Goal: Task Accomplishment & Management: Manage account settings

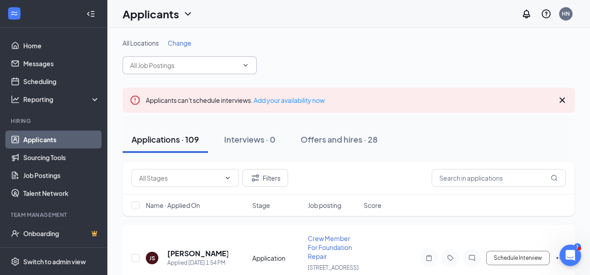
click at [247, 65] on icon "ChevronDown" at bounding box center [246, 65] width 4 height 2
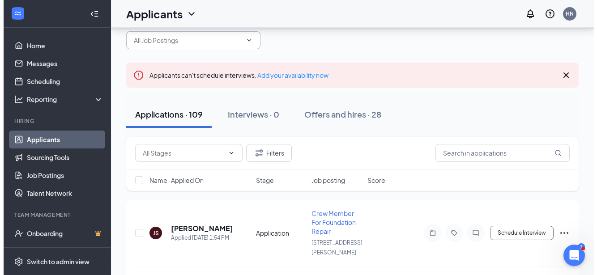
scroll to position [45, 0]
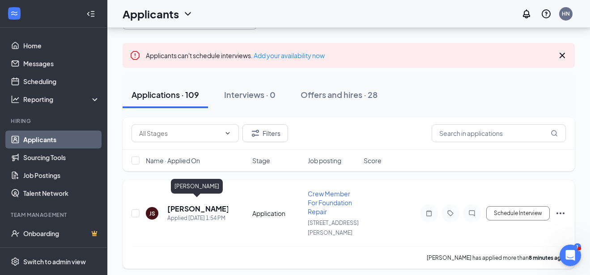
click at [192, 204] on h5 "[PERSON_NAME]" at bounding box center [197, 209] width 61 height 10
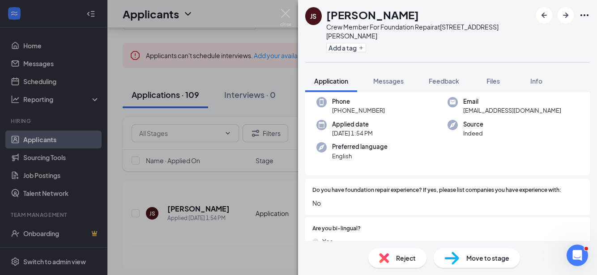
scroll to position [89, 0]
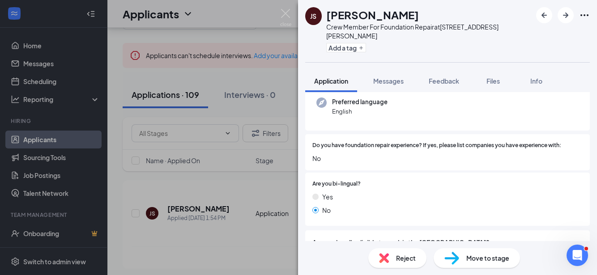
click at [401, 264] on div "Reject" at bounding box center [397, 258] width 58 height 20
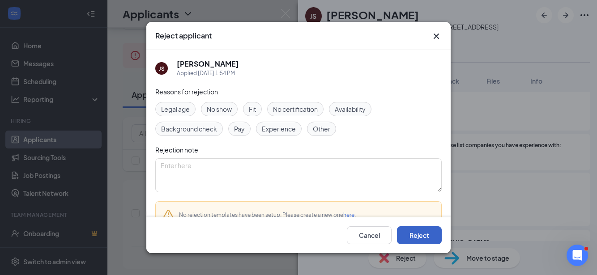
click at [415, 235] on button "Reject" at bounding box center [419, 235] width 45 height 18
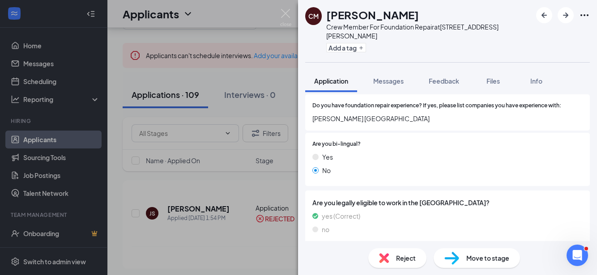
scroll to position [134, 0]
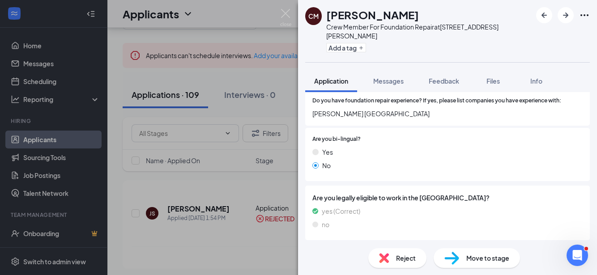
click at [395, 265] on div "Reject" at bounding box center [397, 258] width 58 height 20
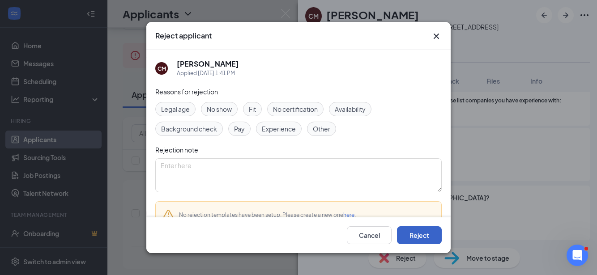
click at [409, 237] on button "Reject" at bounding box center [419, 235] width 45 height 18
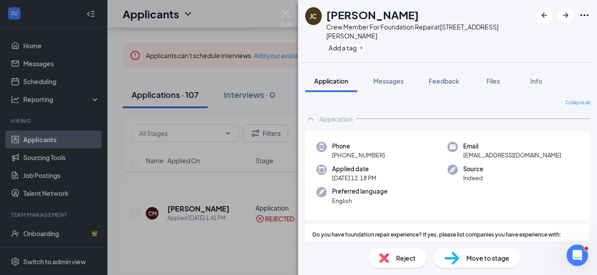
click at [496, 257] on span "Move to stage" at bounding box center [487, 258] width 43 height 10
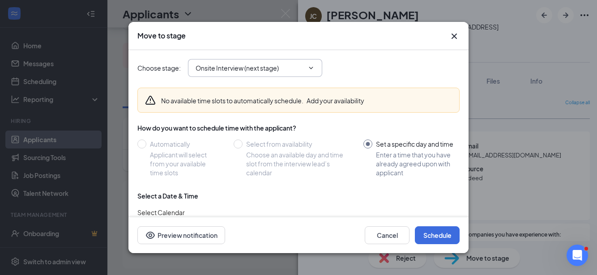
click at [312, 71] on icon "ChevronDown" at bounding box center [310, 67] width 7 height 7
click at [315, 67] on span "Onsite Interview (next stage)" at bounding box center [255, 68] width 134 height 18
click at [310, 63] on span "Onsite Interview (next stage)" at bounding box center [255, 68] width 134 height 18
click at [310, 67] on icon "ChevronDown" at bounding box center [310, 67] width 7 height 7
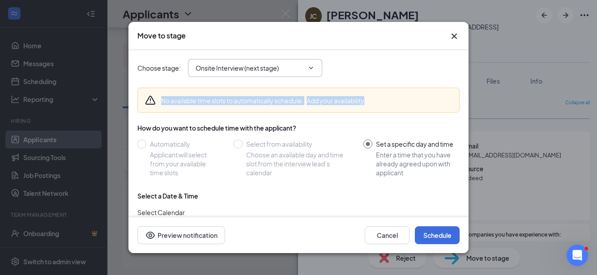
click at [310, 68] on icon "ChevronDown" at bounding box center [310, 67] width 7 height 7
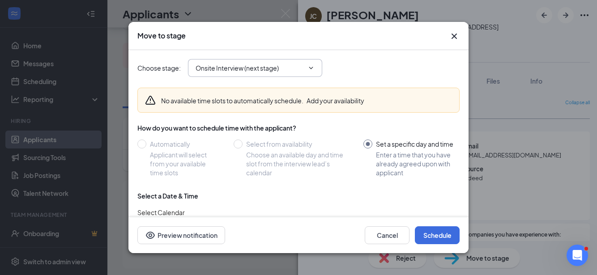
click at [310, 68] on icon "ChevronDown" at bounding box center [311, 68] width 4 height 2
click at [304, 67] on span "Onsite Interview (next stage)" at bounding box center [255, 68] width 134 height 18
click at [288, 66] on input "Onsite Interview (next stage)" at bounding box center [250, 68] width 108 height 10
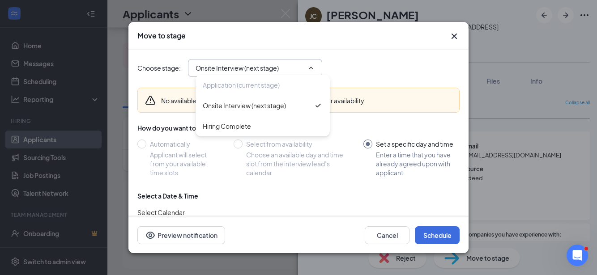
click at [272, 66] on input "Onsite Interview (next stage)" at bounding box center [250, 68] width 108 height 10
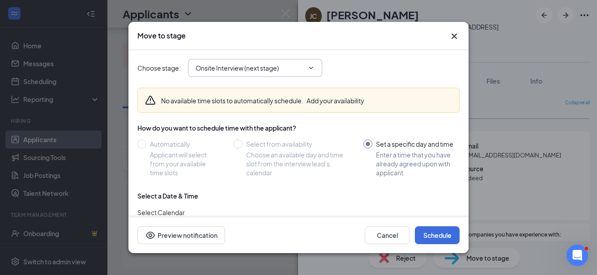
click at [270, 67] on input "Onsite Interview (next stage)" at bounding box center [250, 68] width 108 height 10
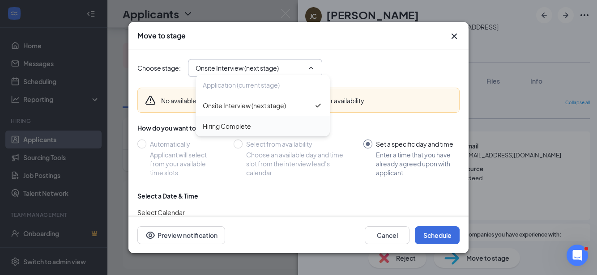
click at [249, 130] on div "Hiring Complete" at bounding box center [227, 126] width 48 height 10
type input "Hiring Complete"
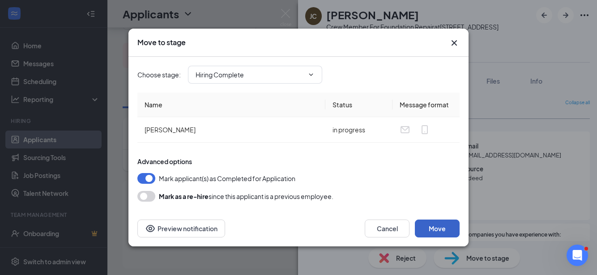
click at [438, 224] on button "Move" at bounding box center [437, 229] width 45 height 18
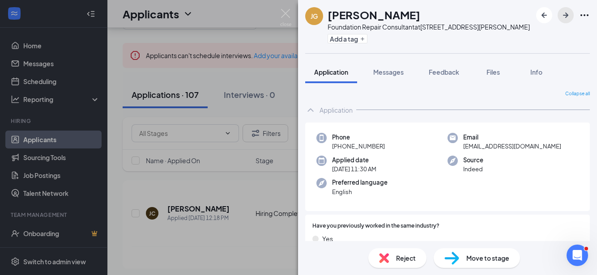
click at [563, 16] on icon "ArrowRight" at bounding box center [565, 15] width 5 height 5
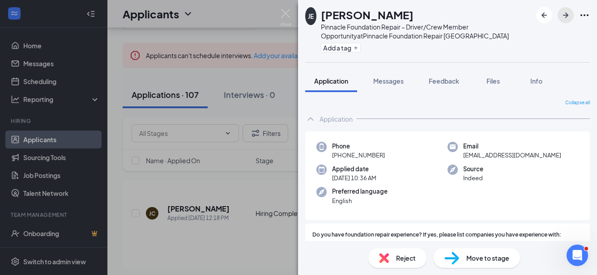
scroll to position [89, 0]
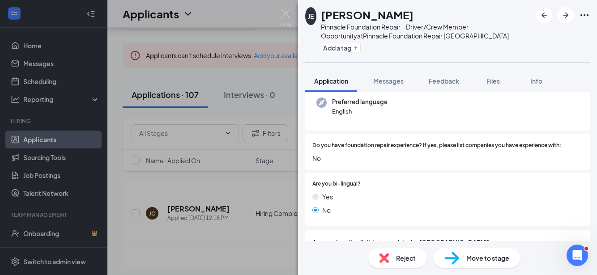
click at [408, 262] on span "Reject" at bounding box center [406, 258] width 20 height 10
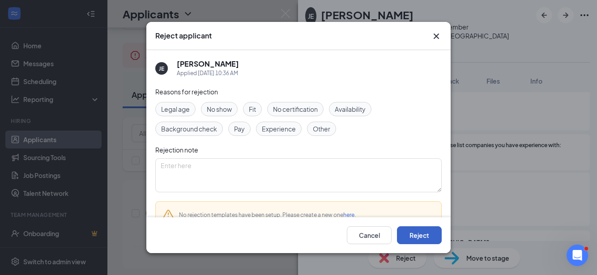
click at [414, 240] on button "Reject" at bounding box center [419, 235] width 45 height 18
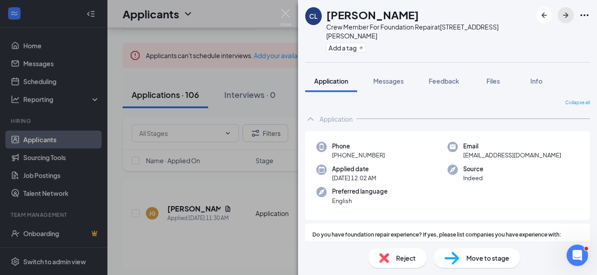
click at [563, 16] on icon "ArrowRight" at bounding box center [565, 15] width 11 height 11
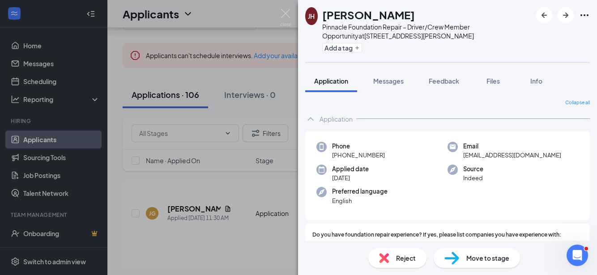
click at [401, 253] on span "Reject" at bounding box center [406, 258] width 20 height 10
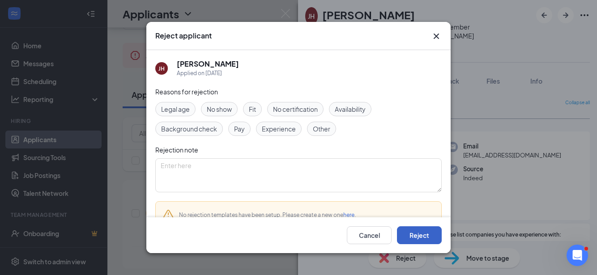
click at [412, 236] on button "Reject" at bounding box center [419, 235] width 45 height 18
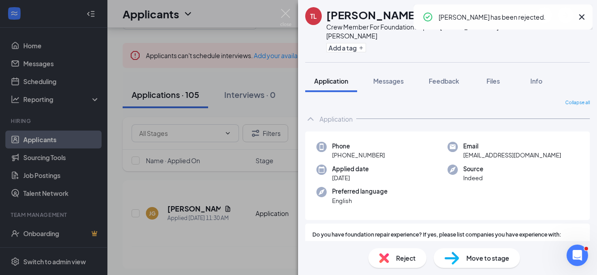
click at [401, 257] on span "Reject" at bounding box center [406, 258] width 20 height 10
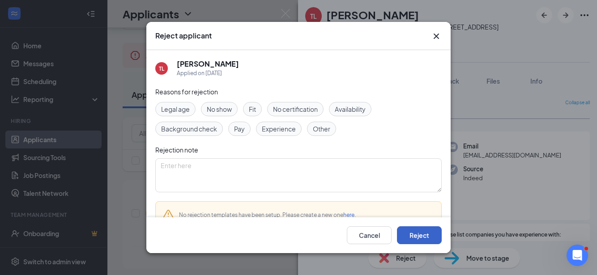
click at [418, 234] on button "Reject" at bounding box center [419, 235] width 45 height 18
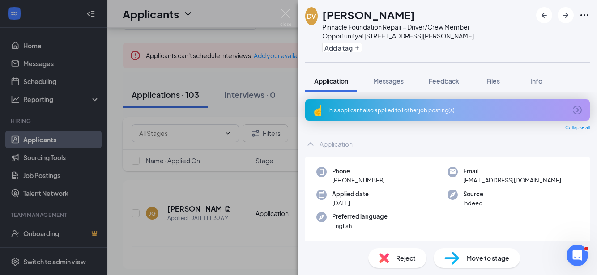
click at [400, 263] on span "Reject" at bounding box center [406, 258] width 20 height 10
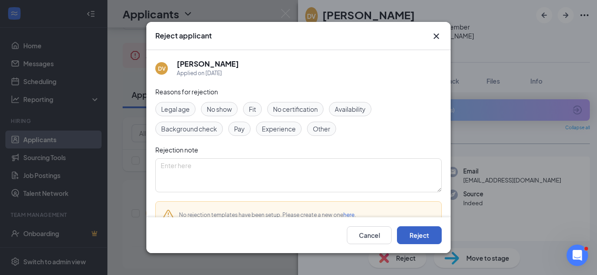
click at [409, 235] on button "Reject" at bounding box center [419, 235] width 45 height 18
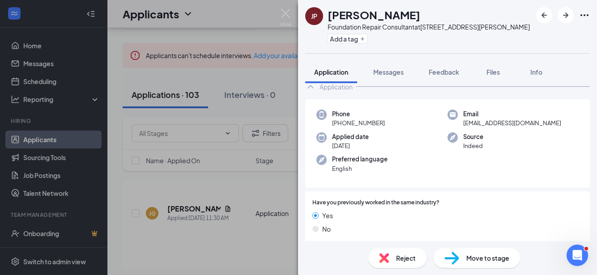
scroll to position [45, 0]
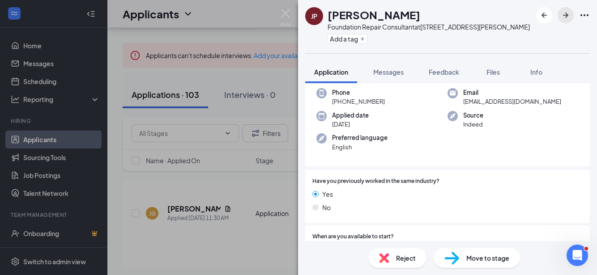
click at [568, 11] on icon "ArrowRight" at bounding box center [565, 15] width 11 height 11
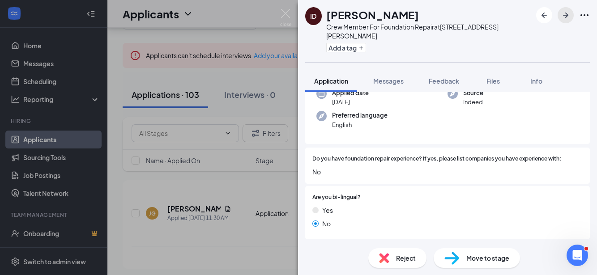
scroll to position [89, 0]
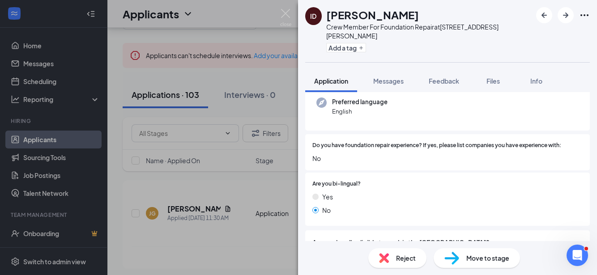
click at [400, 264] on div "Reject" at bounding box center [397, 258] width 58 height 20
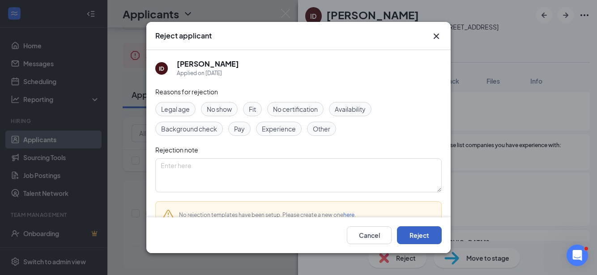
click at [412, 238] on button "Reject" at bounding box center [419, 235] width 45 height 18
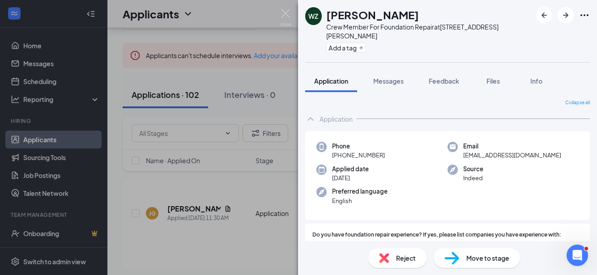
click at [404, 257] on span "Reject" at bounding box center [406, 258] width 20 height 10
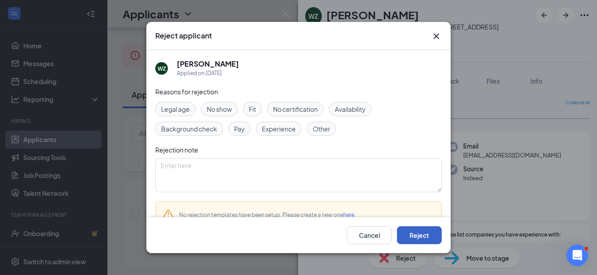
click at [422, 233] on button "Reject" at bounding box center [419, 235] width 45 height 18
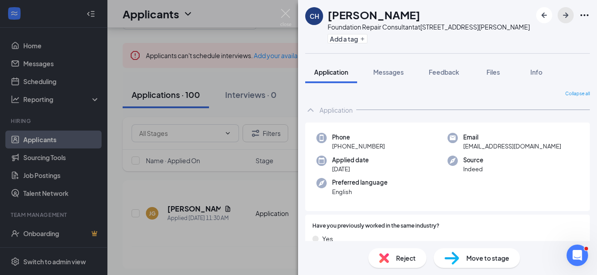
click at [571, 17] on icon "ArrowRight" at bounding box center [565, 15] width 11 height 11
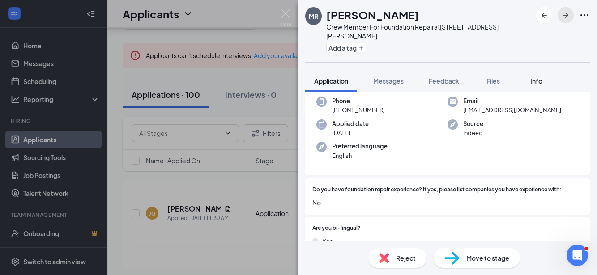
scroll to position [45, 0]
click at [568, 18] on icon "ArrowRight" at bounding box center [565, 15] width 11 height 11
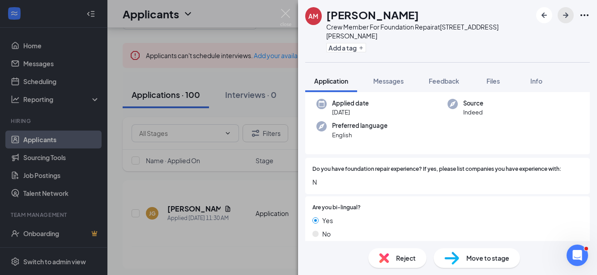
scroll to position [21, 0]
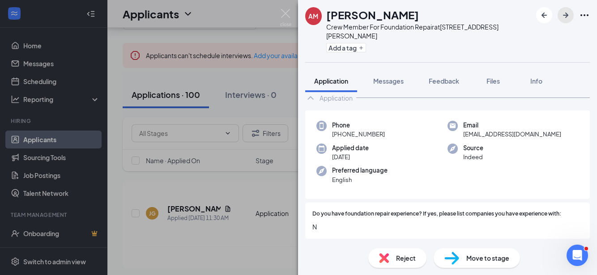
click at [562, 11] on icon "ArrowRight" at bounding box center [565, 15] width 11 height 11
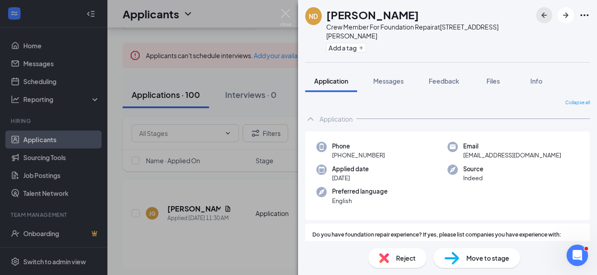
click at [547, 13] on icon "ArrowLeftNew" at bounding box center [544, 15] width 11 height 11
click at [444, 77] on span "Feedback" at bounding box center [444, 81] width 30 height 8
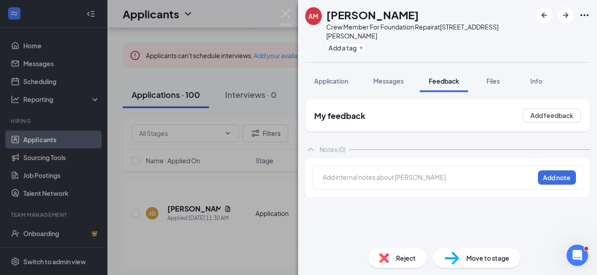
click at [368, 173] on div at bounding box center [428, 177] width 211 height 9
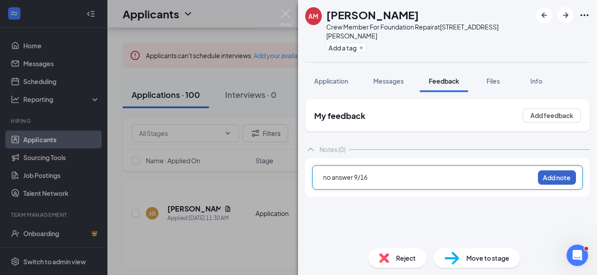
click at [554, 170] on button "Add note" at bounding box center [557, 177] width 38 height 14
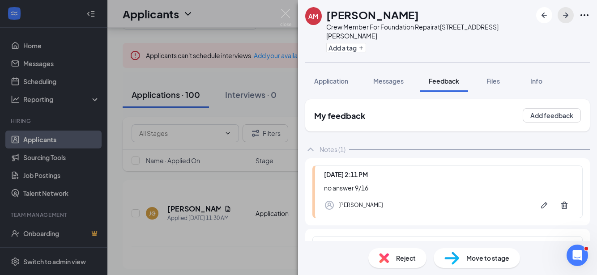
click at [562, 15] on icon "ArrowRight" at bounding box center [565, 15] width 11 height 11
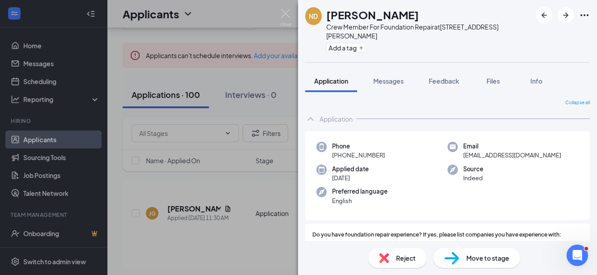
click at [394, 258] on div "Reject" at bounding box center [397, 258] width 58 height 20
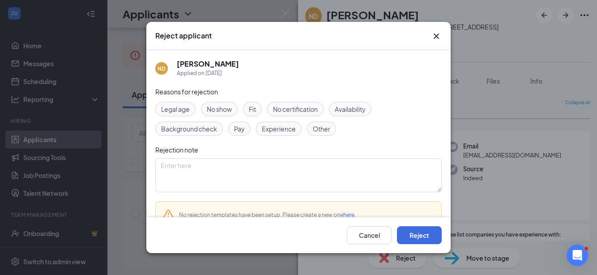
click at [575, 193] on div "Reject applicant ND Nana Doffour Applied on Sep 14 Reasons for rejection Legal …" at bounding box center [298, 137] width 597 height 275
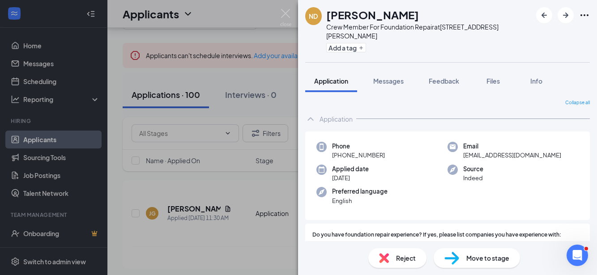
click at [401, 268] on div "Reject Move to stage" at bounding box center [447, 258] width 299 height 34
click at [404, 257] on span "Reject" at bounding box center [406, 258] width 20 height 10
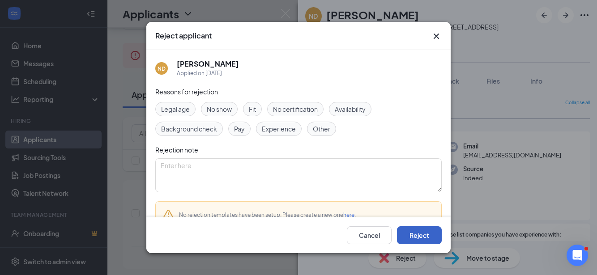
click at [422, 241] on button "Reject" at bounding box center [419, 235] width 45 height 18
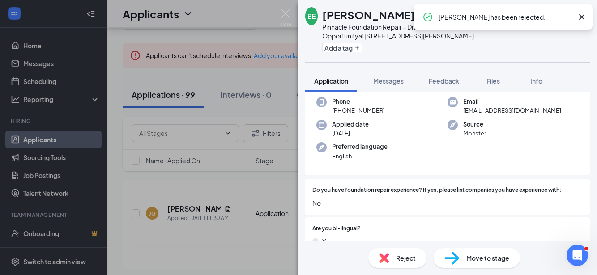
scroll to position [89, 0]
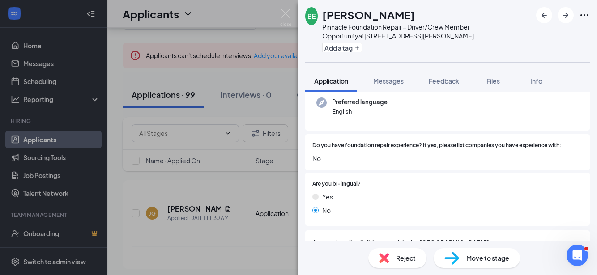
click at [415, 261] on span "Reject" at bounding box center [406, 258] width 20 height 10
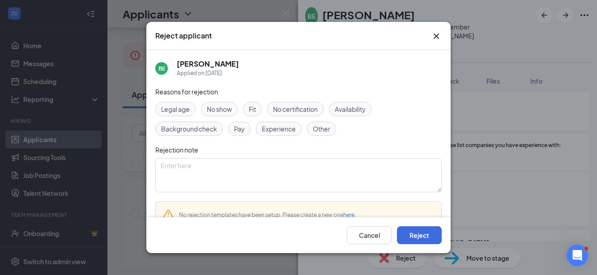
click at [436, 36] on icon "Cross" at bounding box center [436, 36] width 5 height 5
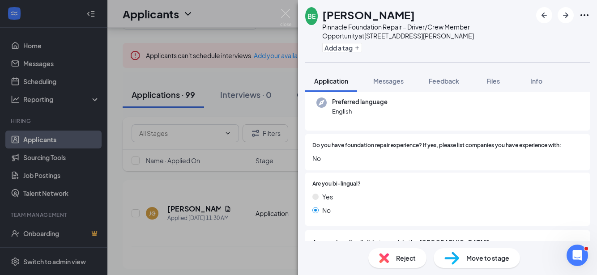
click at [400, 256] on span "Reject" at bounding box center [406, 258] width 20 height 10
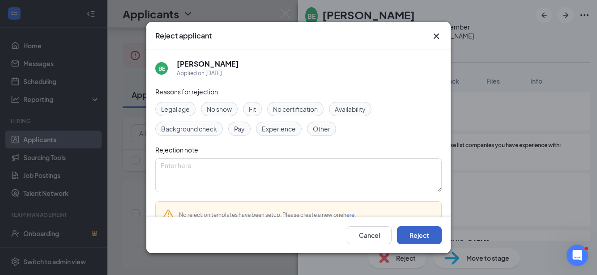
click at [415, 234] on button "Reject" at bounding box center [419, 235] width 45 height 18
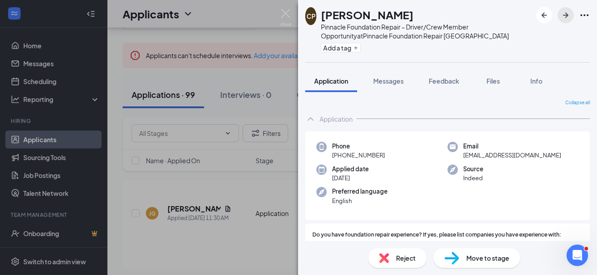
click at [563, 18] on icon "ArrowRight" at bounding box center [565, 15] width 11 height 11
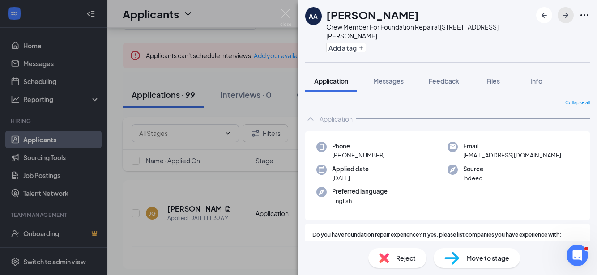
click at [568, 17] on icon "ArrowRight" at bounding box center [565, 15] width 11 height 11
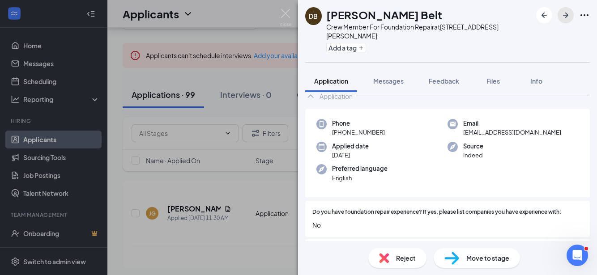
scroll to position [45, 0]
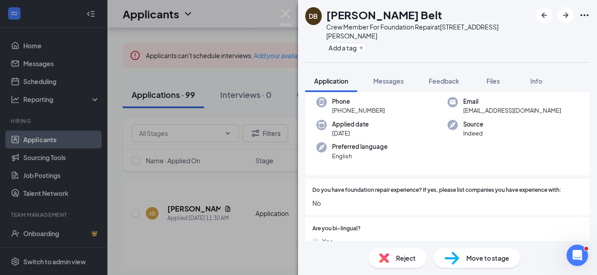
click at [405, 261] on span "Reject" at bounding box center [406, 258] width 20 height 10
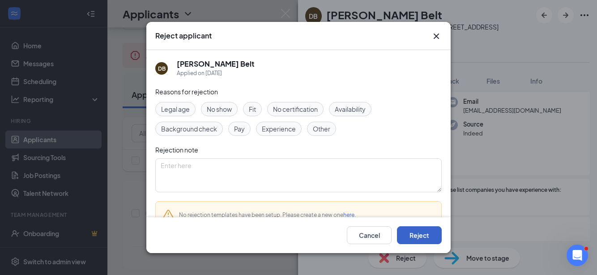
click at [413, 241] on button "Reject" at bounding box center [419, 235] width 45 height 18
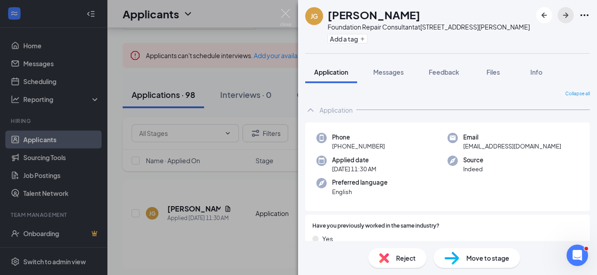
click at [566, 14] on icon "ArrowRight" at bounding box center [565, 15] width 5 height 5
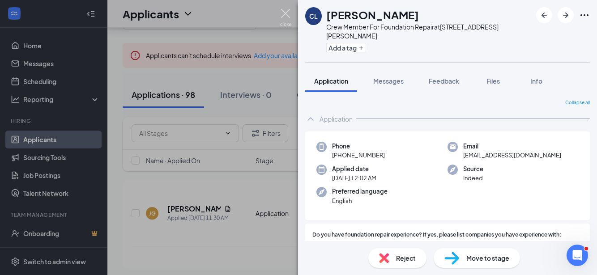
click at [282, 20] on img at bounding box center [285, 17] width 11 height 17
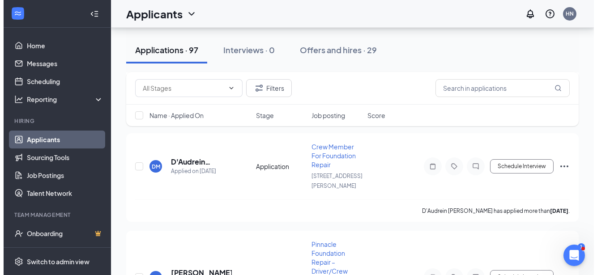
scroll to position [895, 0]
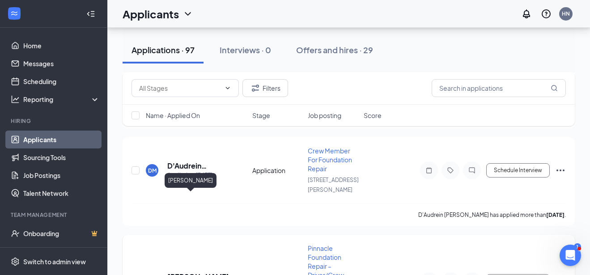
click at [182, 272] on h5 "[PERSON_NAME]" at bounding box center [197, 277] width 61 height 10
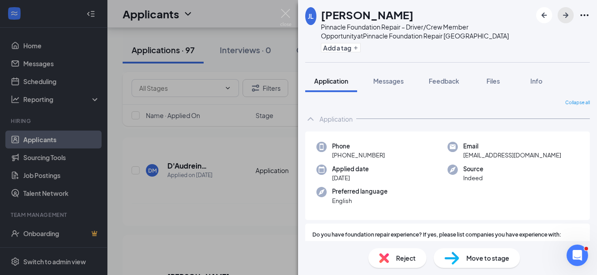
click at [569, 13] on icon "ArrowRight" at bounding box center [565, 15] width 11 height 11
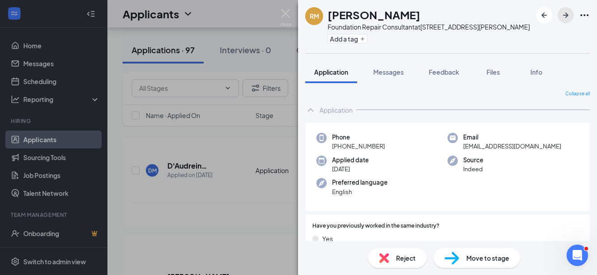
click at [569, 13] on icon "ArrowRight" at bounding box center [565, 15] width 11 height 11
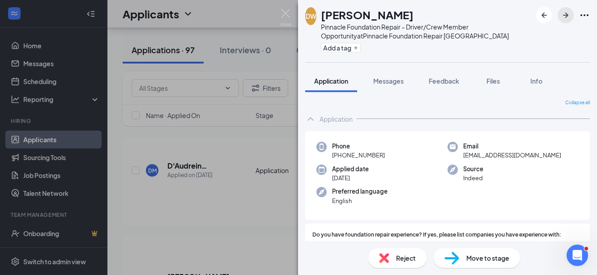
click at [569, 13] on icon "ArrowRight" at bounding box center [565, 15] width 11 height 11
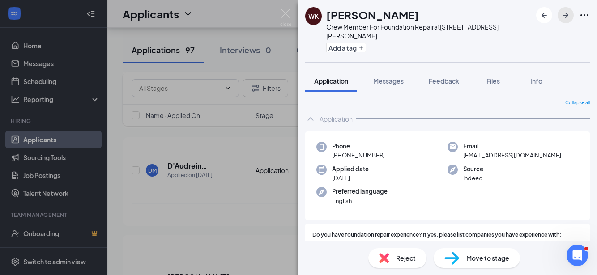
click at [569, 13] on icon "ArrowRight" at bounding box center [565, 15] width 11 height 11
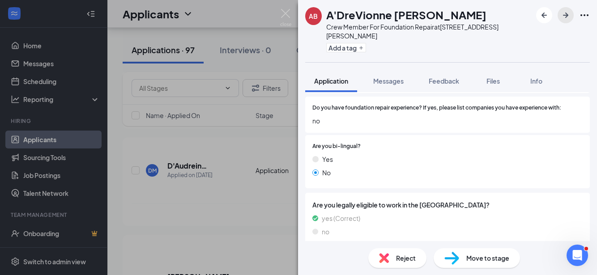
scroll to position [134, 0]
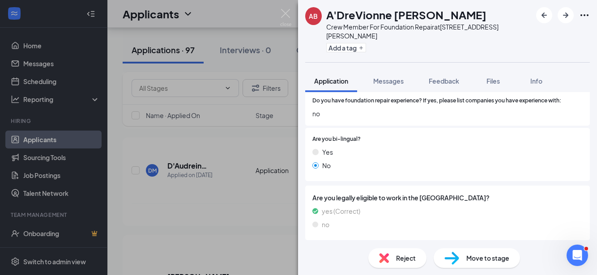
click at [405, 258] on span "Reject" at bounding box center [406, 258] width 20 height 10
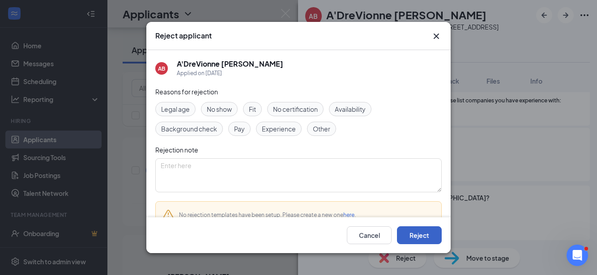
click at [415, 238] on button "Reject" at bounding box center [419, 235] width 45 height 18
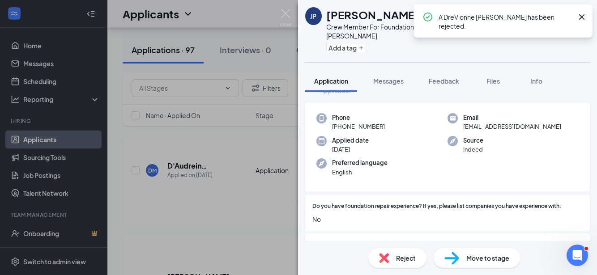
scroll to position [45, 0]
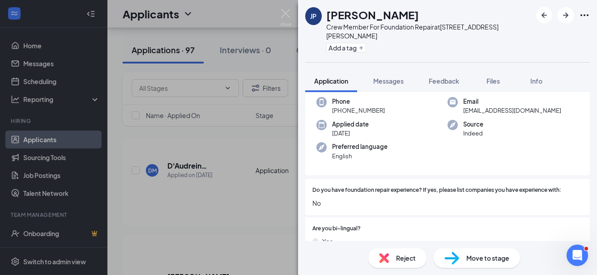
click at [409, 256] on span "Reject" at bounding box center [406, 258] width 20 height 10
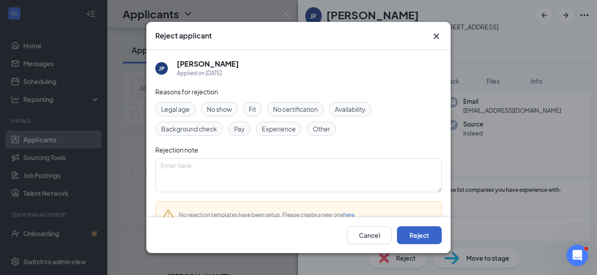
click at [418, 242] on button "Reject" at bounding box center [419, 235] width 45 height 18
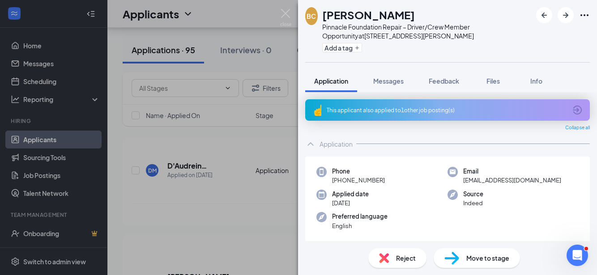
click at [408, 262] on span "Reject" at bounding box center [406, 258] width 20 height 10
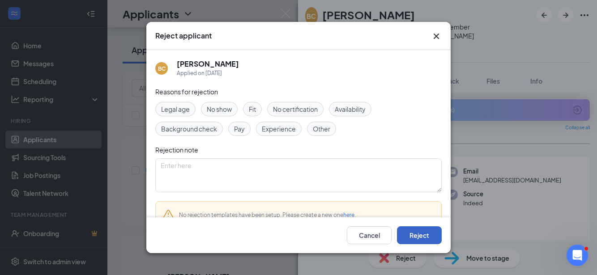
click at [416, 239] on button "Reject" at bounding box center [419, 235] width 45 height 18
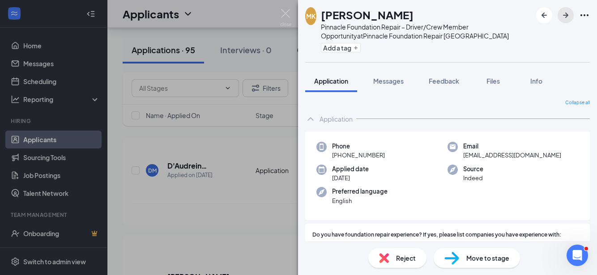
click at [564, 17] on icon "ArrowRight" at bounding box center [565, 15] width 11 height 11
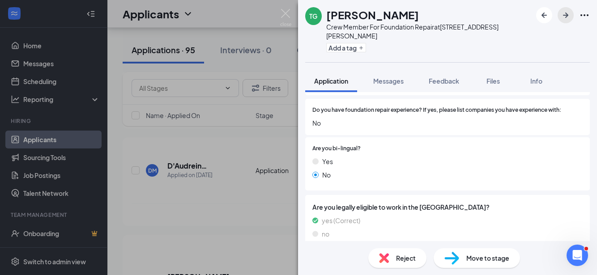
scroll to position [134, 0]
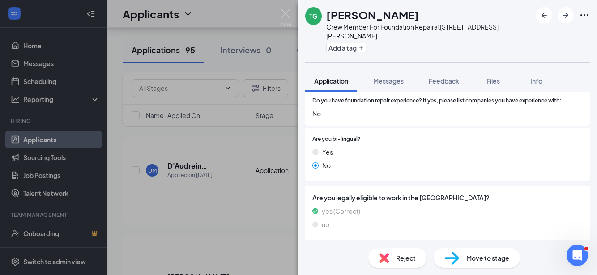
click at [398, 260] on span "Reject" at bounding box center [406, 258] width 20 height 10
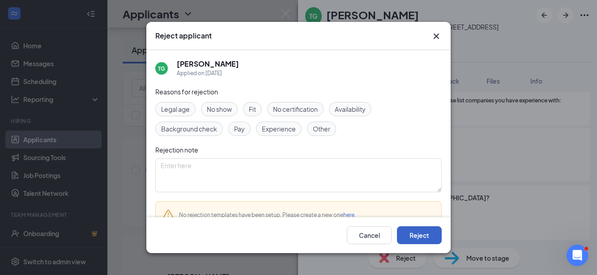
click at [411, 235] on button "Reject" at bounding box center [419, 235] width 45 height 18
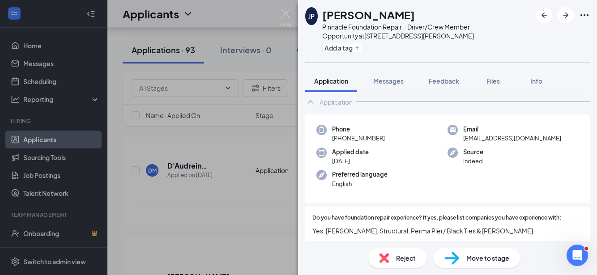
scroll to position [89, 0]
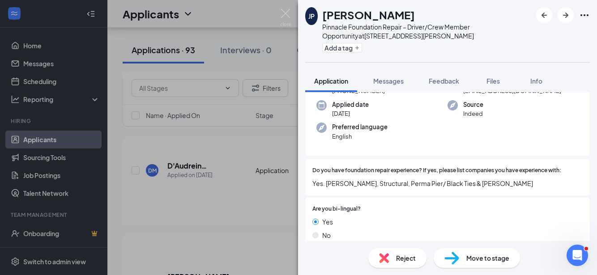
click at [396, 257] on span "Reject" at bounding box center [406, 258] width 20 height 10
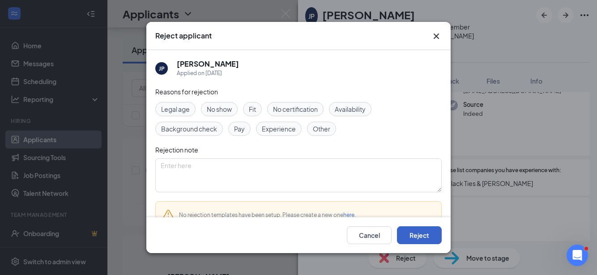
click at [420, 234] on button "Reject" at bounding box center [419, 235] width 45 height 18
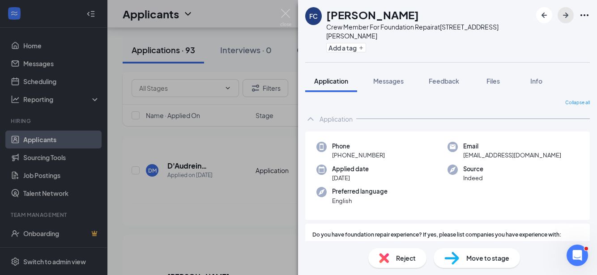
click at [568, 15] on icon "ArrowRight" at bounding box center [565, 15] width 5 height 5
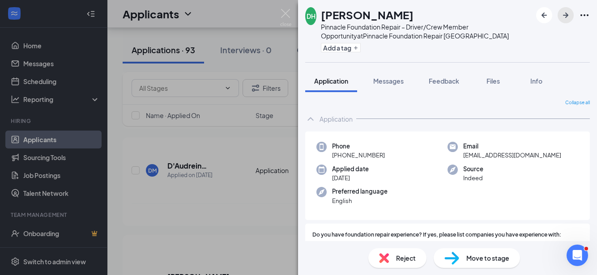
click at [570, 16] on icon "ArrowRight" at bounding box center [565, 15] width 11 height 11
click at [560, 13] on icon "ArrowRight" at bounding box center [565, 15] width 11 height 11
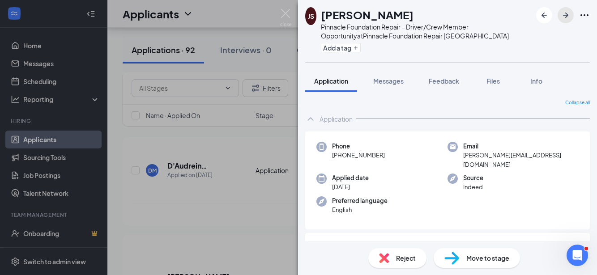
click at [565, 16] on icon "ArrowRight" at bounding box center [565, 15] width 5 height 5
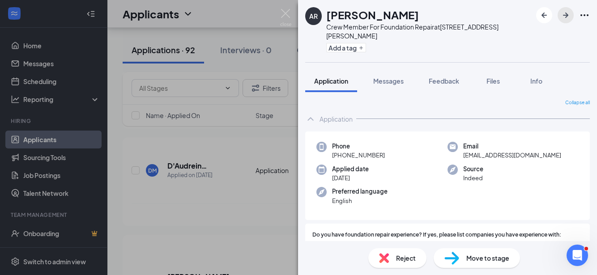
click at [565, 22] on button "button" at bounding box center [566, 15] width 16 height 16
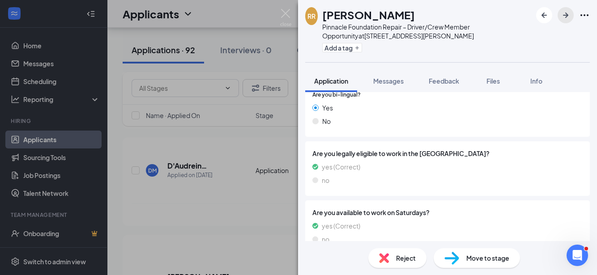
scroll to position [179, 0]
